Goal: Task Accomplishment & Management: Manage account settings

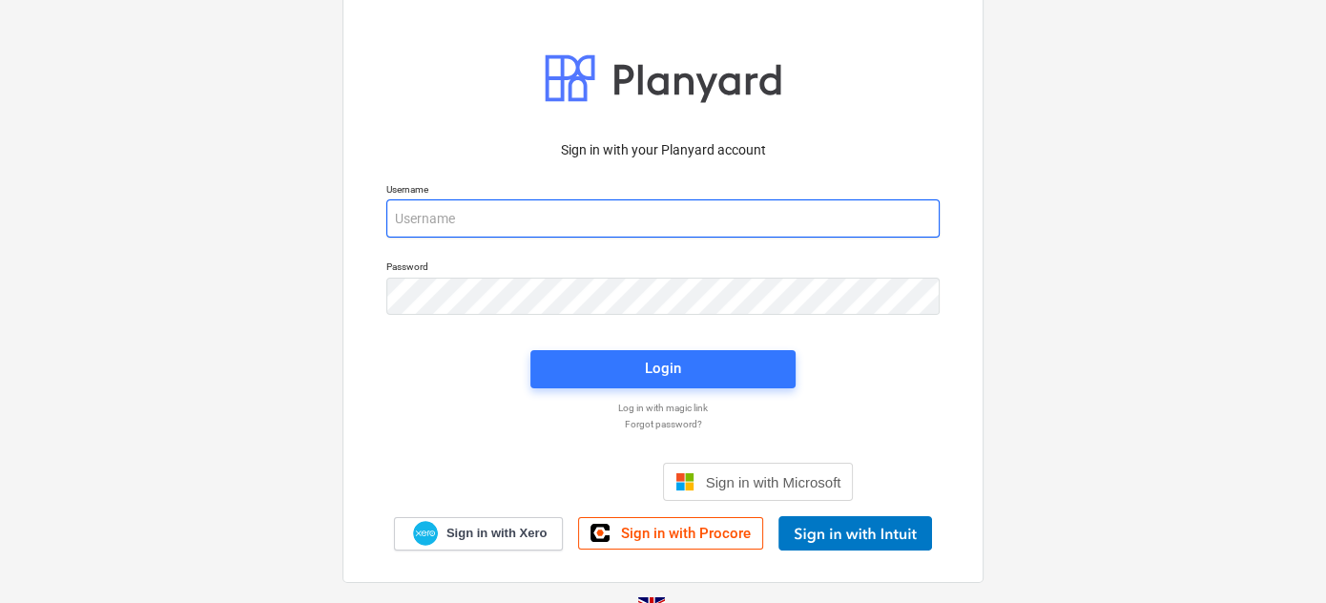
drag, startPoint x: 450, startPoint y: 228, endPoint x: 466, endPoint y: 228, distance: 15.3
click at [450, 228] on input "email" at bounding box center [662, 218] width 553 height 38
type input "[PERSON_NAME][EMAIL_ADDRESS][DOMAIN_NAME]"
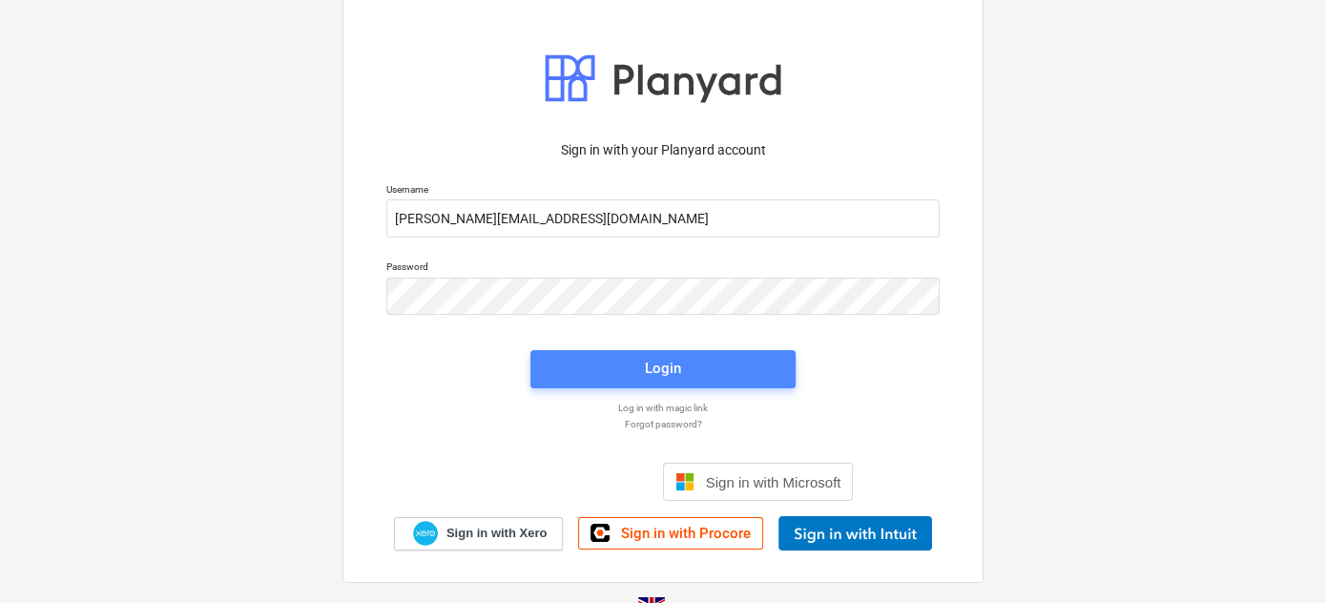
click at [703, 353] on button "Login" at bounding box center [663, 369] width 265 height 38
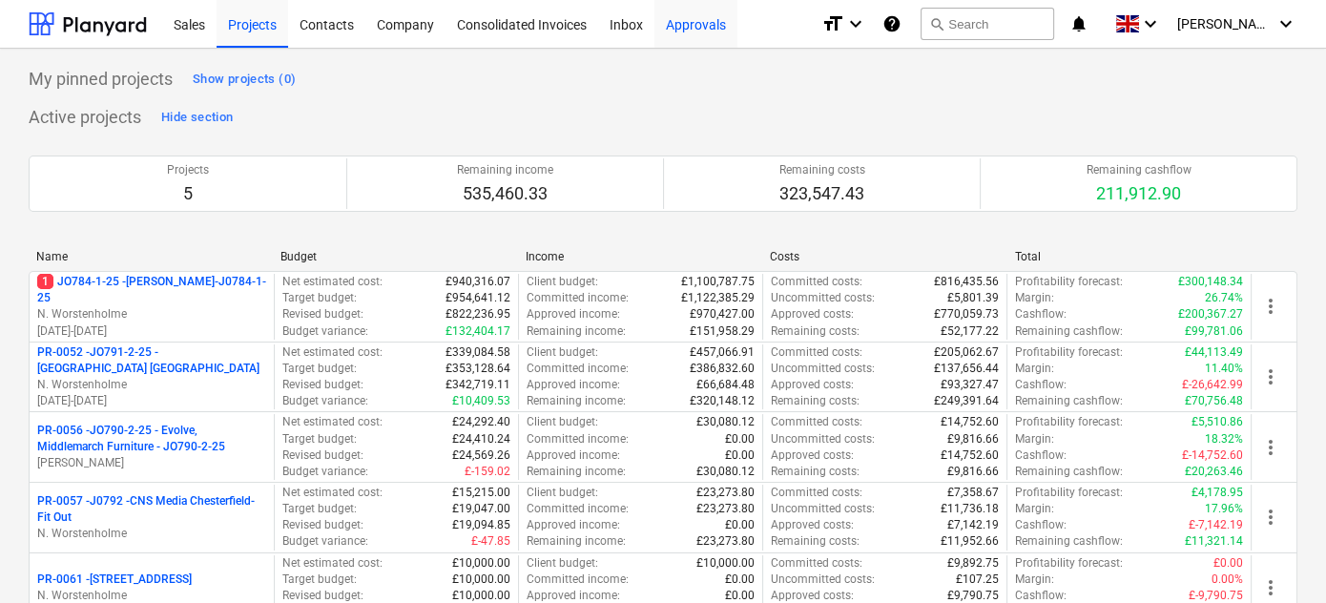
click at [687, 26] on div "Approvals" at bounding box center [696, 23] width 83 height 49
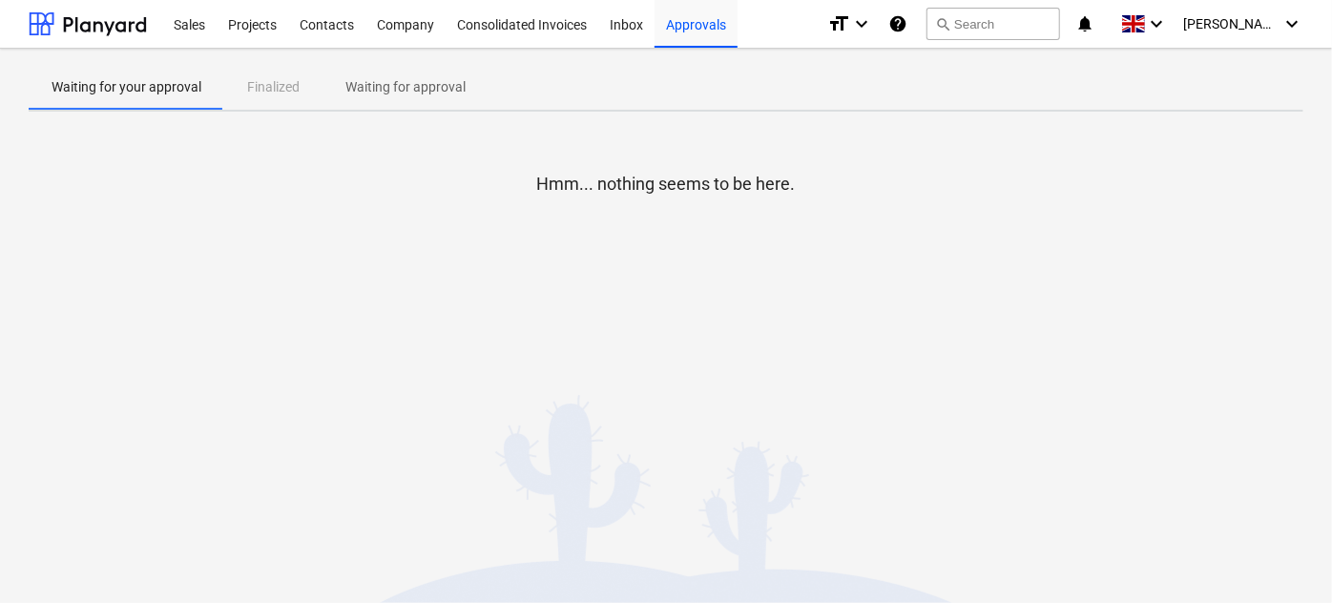
click at [368, 91] on p "Waiting for approval" at bounding box center [405, 87] width 120 height 20
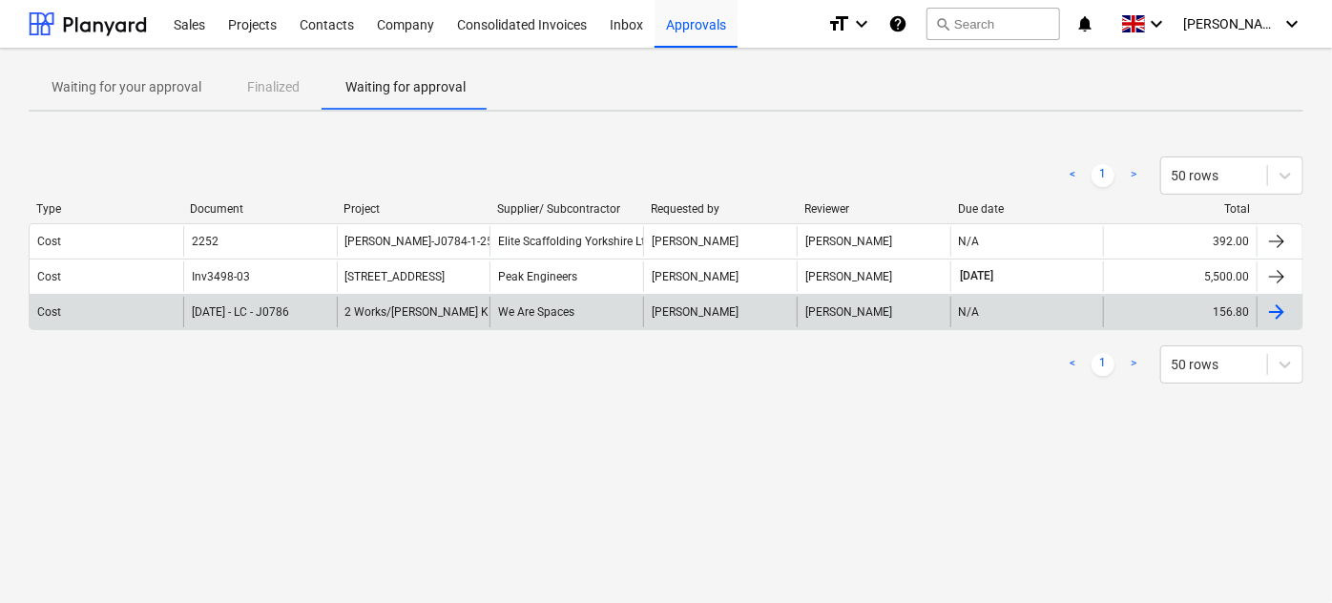
click at [404, 311] on span "2 Works/[PERSON_NAME] K - [PERSON_NAME] Furniture - J0786-1-25" at bounding box center [523, 311] width 357 height 13
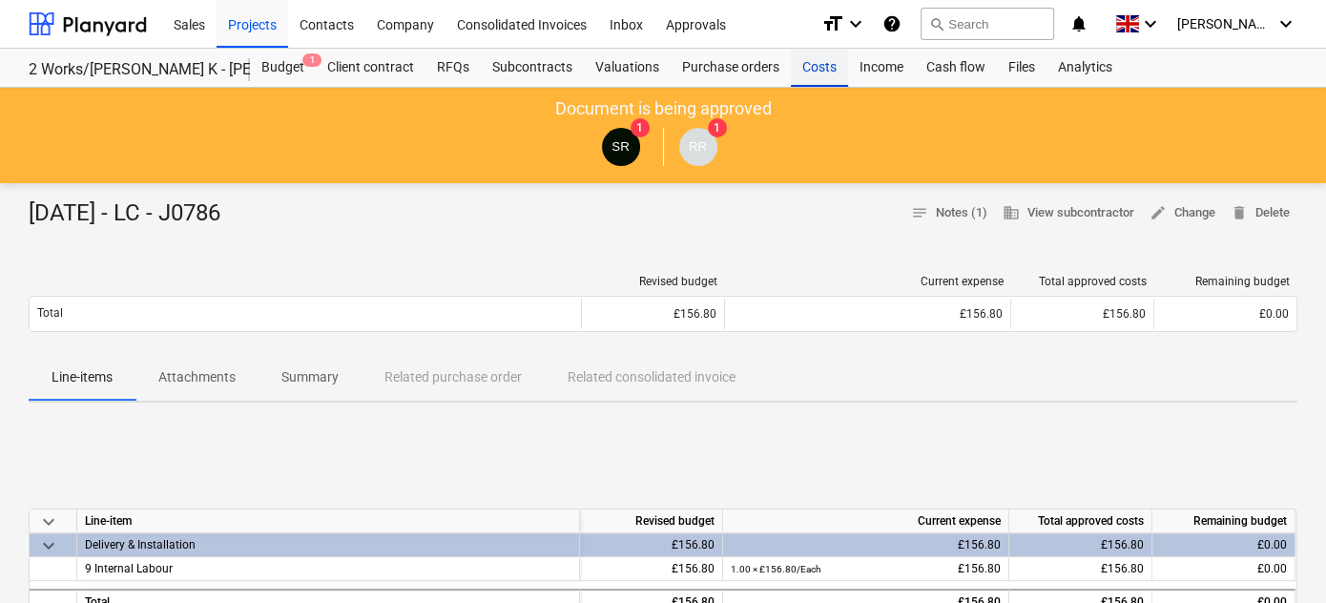
click at [815, 70] on div "Costs" at bounding box center [819, 68] width 57 height 38
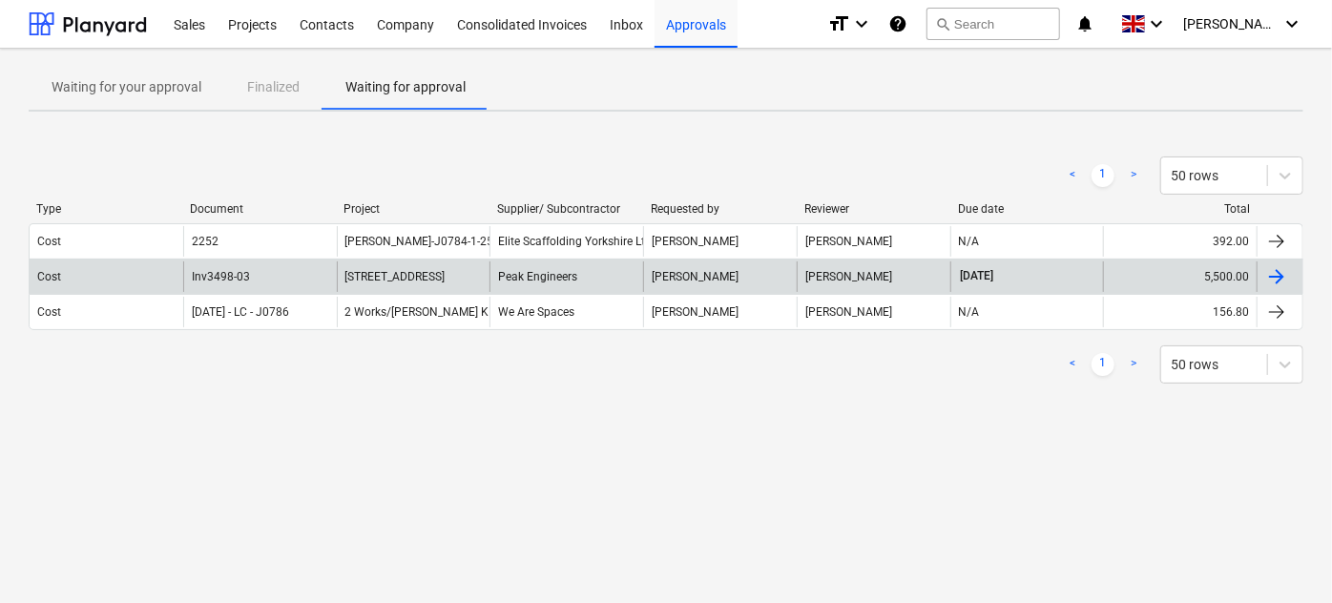
click at [397, 278] on span "[STREET_ADDRESS]" at bounding box center [395, 276] width 100 height 13
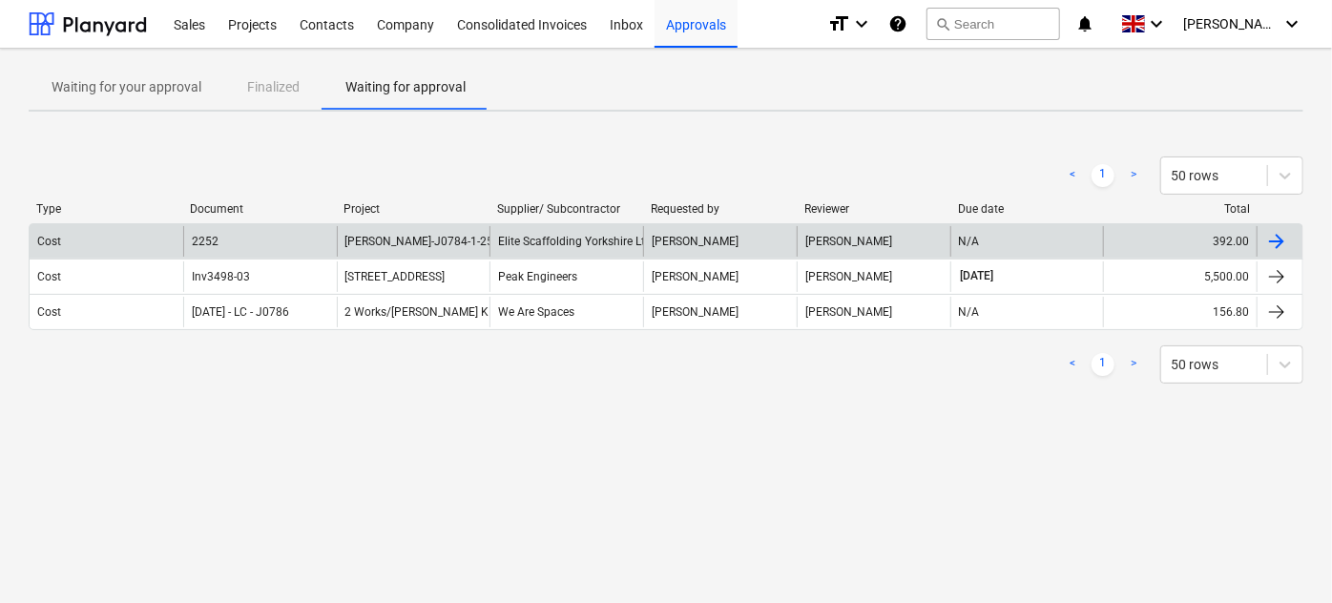
click at [407, 246] on span "[PERSON_NAME]-J0784-1-25" at bounding box center [419, 241] width 149 height 13
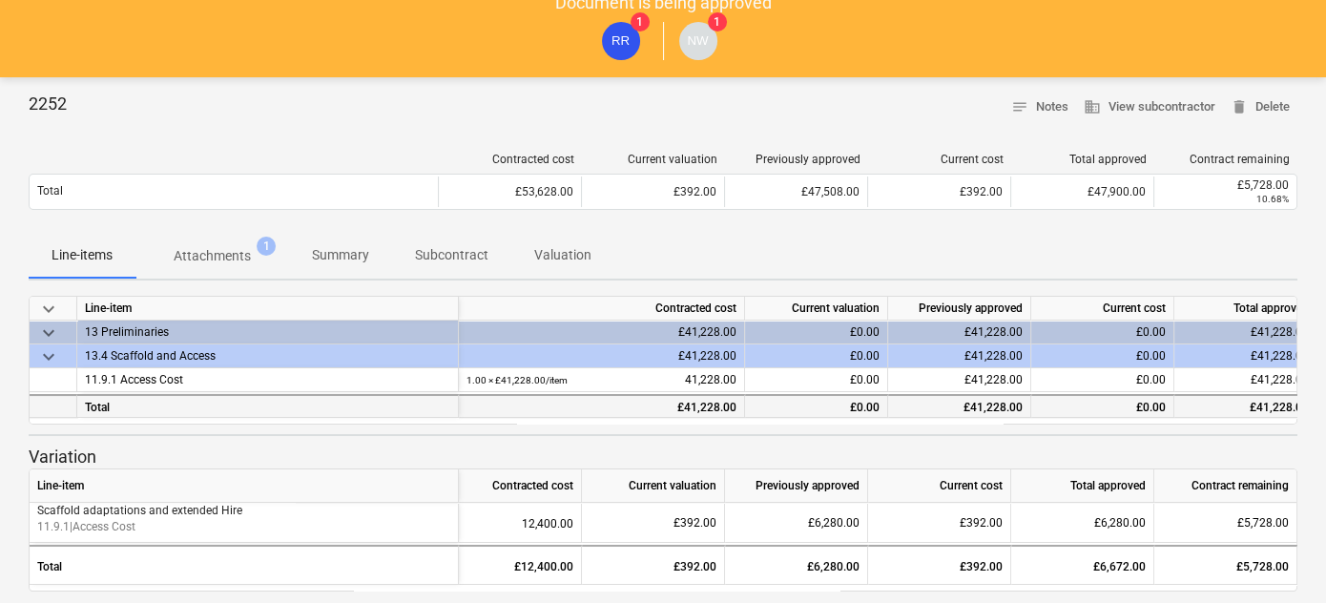
scroll to position [131, 0]
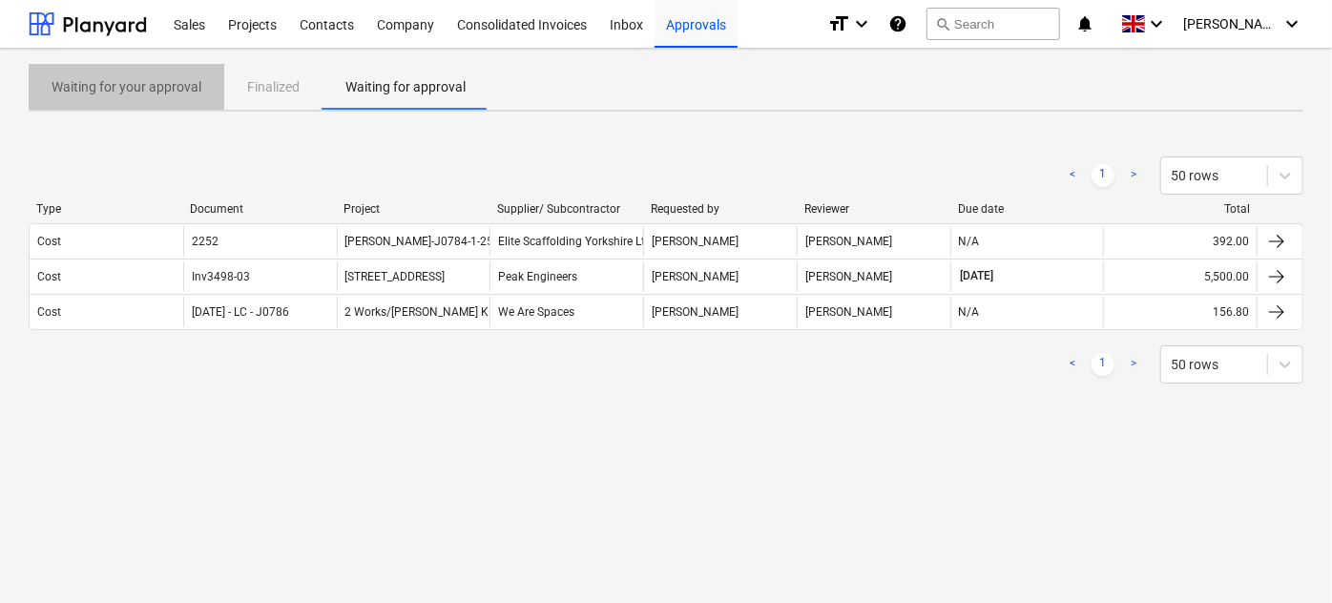
click at [160, 80] on p "Waiting for your approval" at bounding box center [127, 87] width 150 height 20
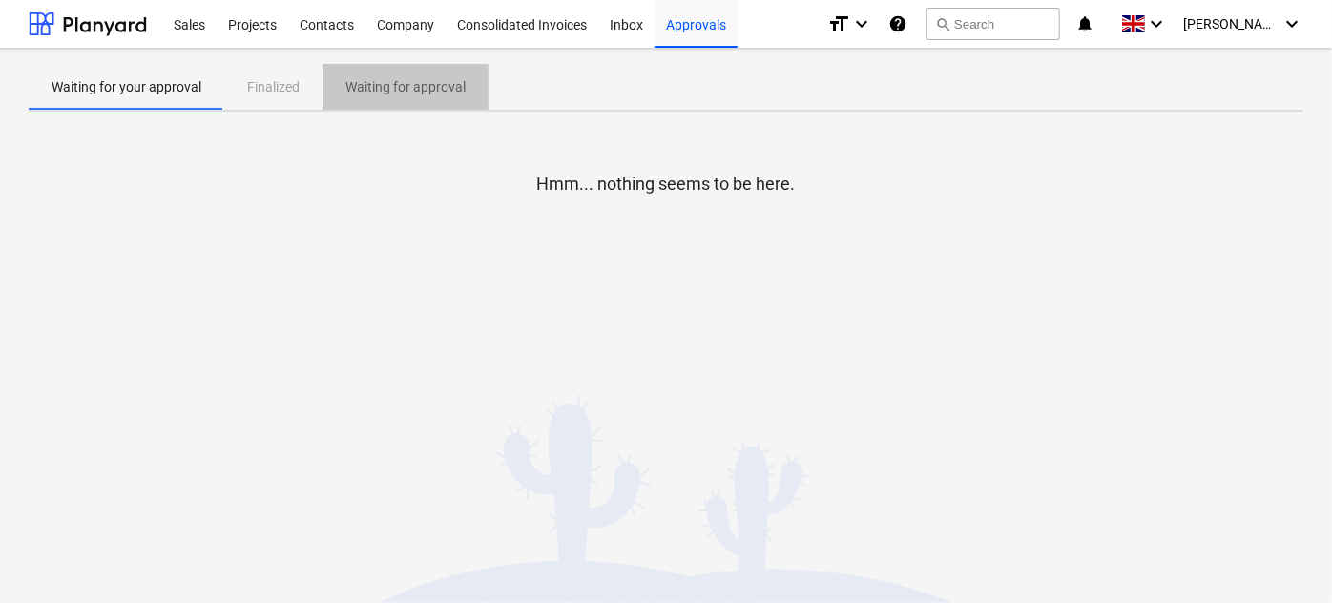
click at [383, 86] on p "Waiting for approval" at bounding box center [405, 87] width 120 height 20
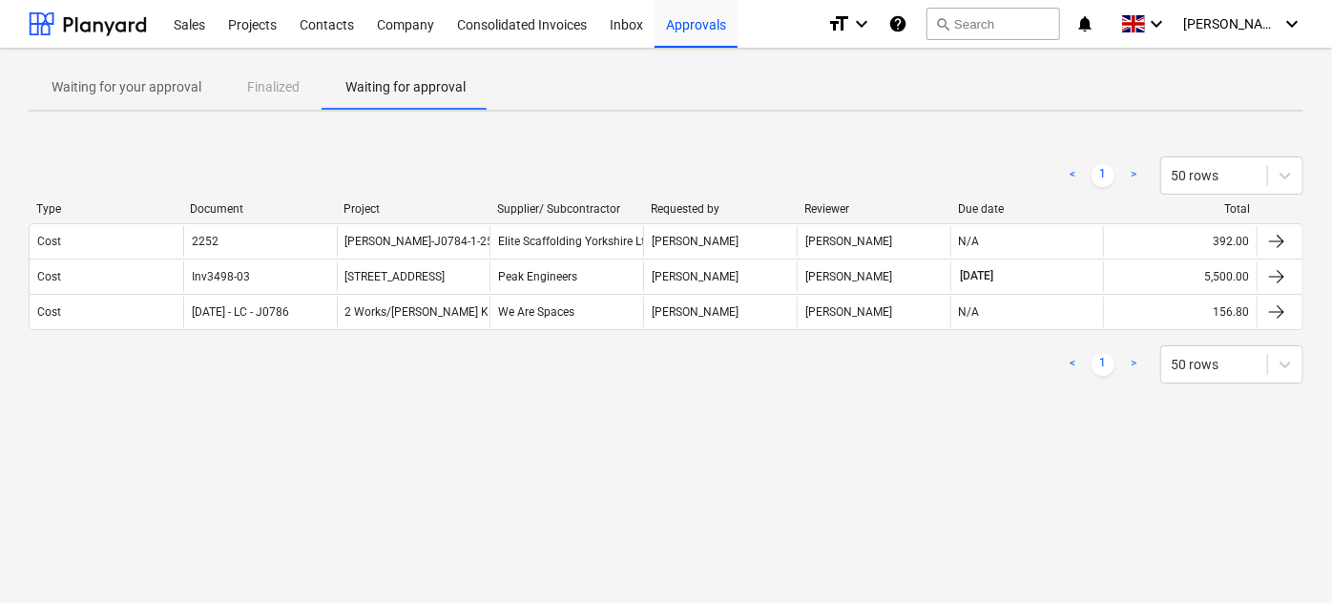
click at [1137, 361] on link ">" at bounding box center [1133, 364] width 23 height 23
